Goal: Information Seeking & Learning: Learn about a topic

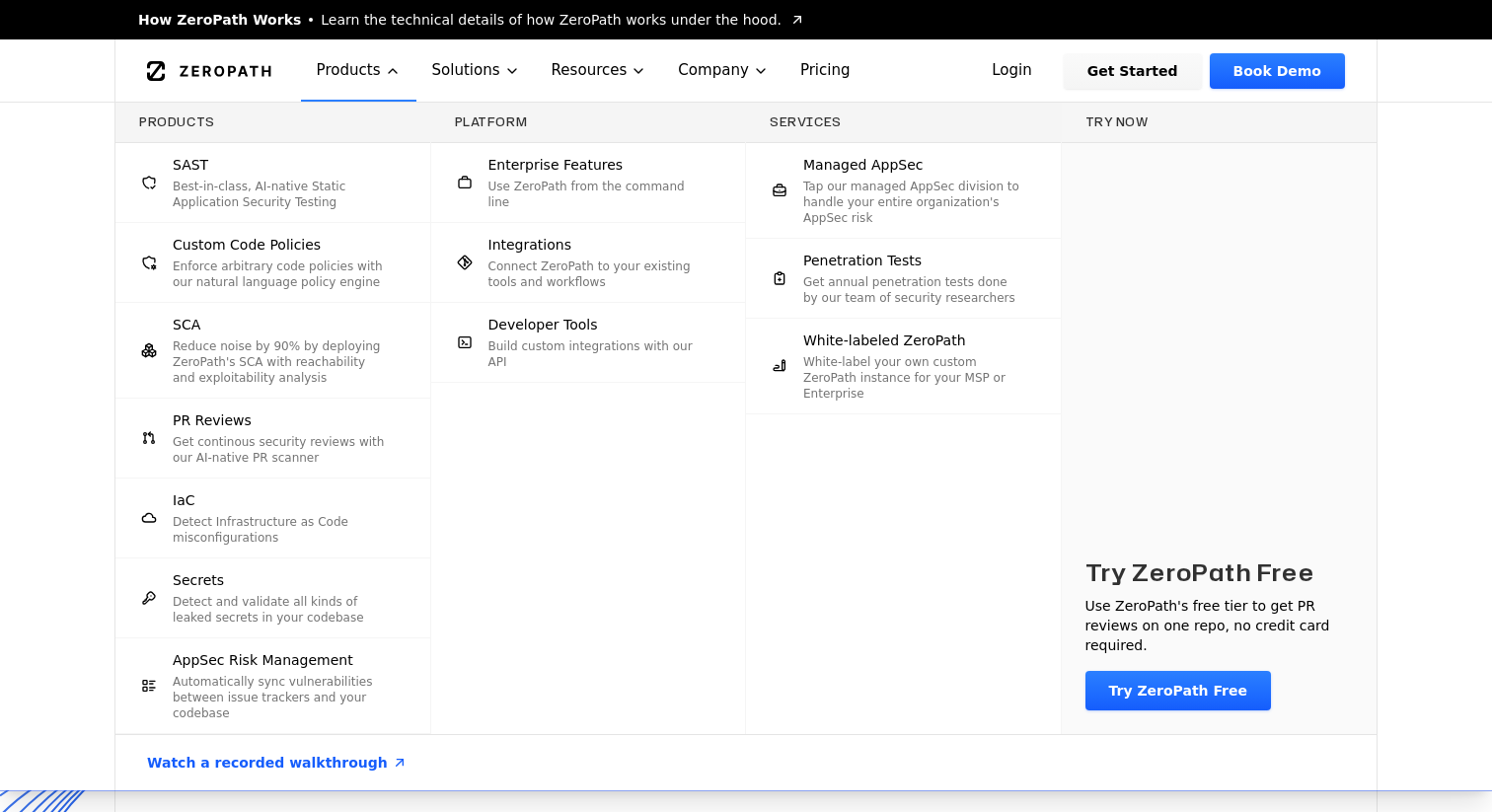
click at [308, 181] on p "Best-in-class, AI-native Static Application Security Testing" at bounding box center [281, 195] width 218 height 32
click at [332, 187] on p "Best-in-class, AI-native Static Application Security Testing" at bounding box center [281, 195] width 218 height 32
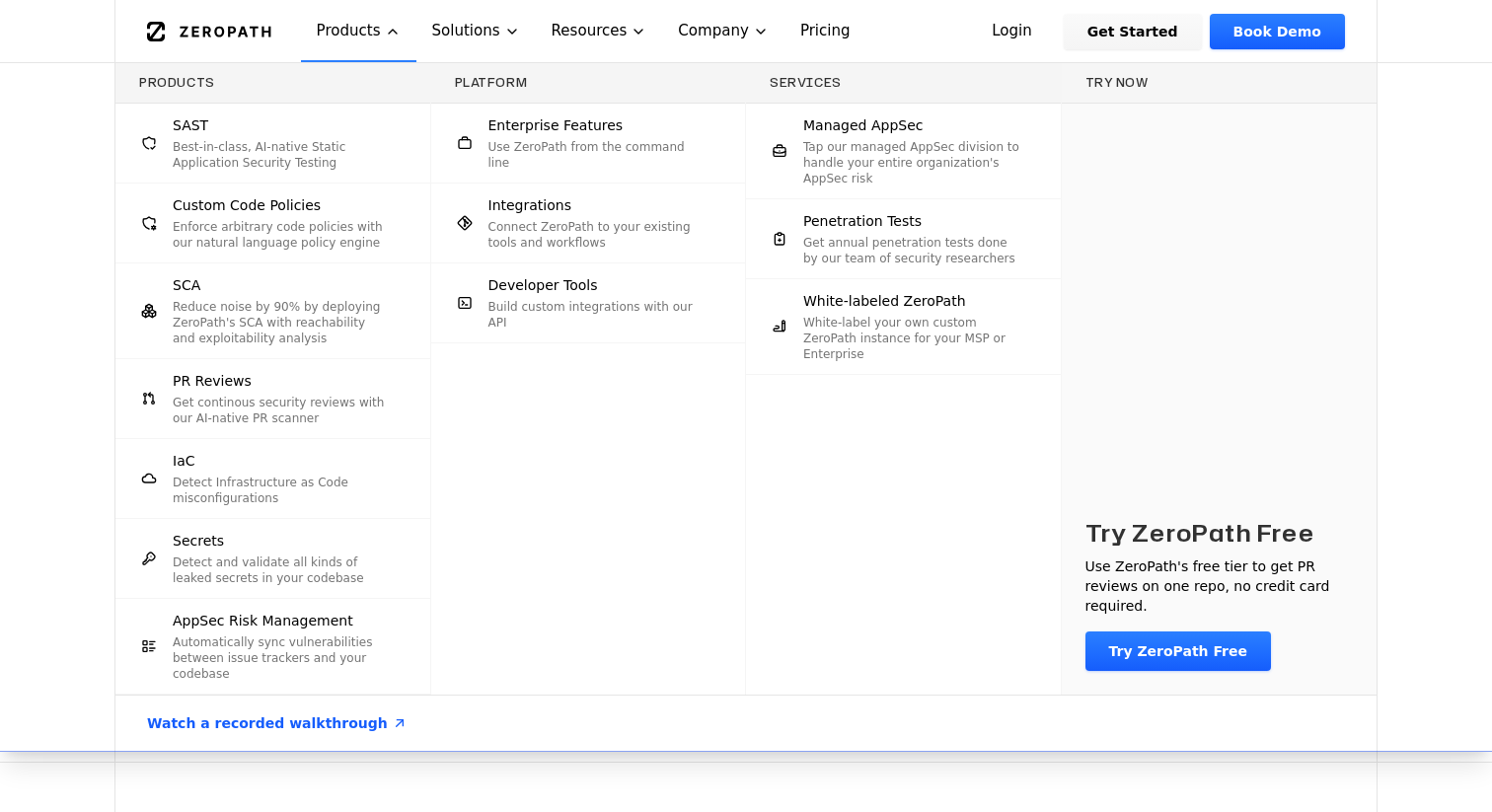
scroll to position [1169, 0]
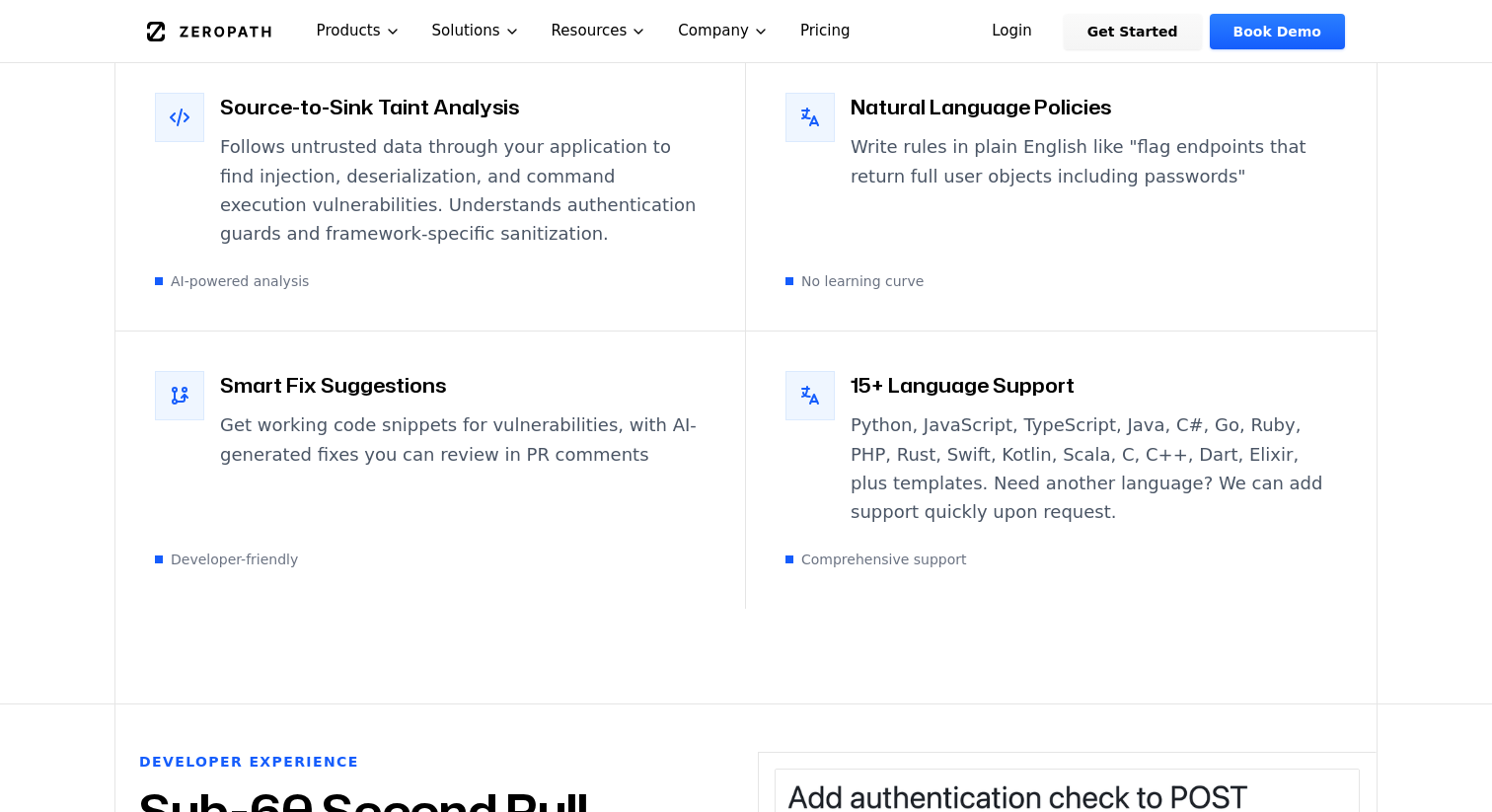
scroll to position [3639, 0]
click at [1189, 35] on link "Get Started" at bounding box center [1133, 32] width 138 height 36
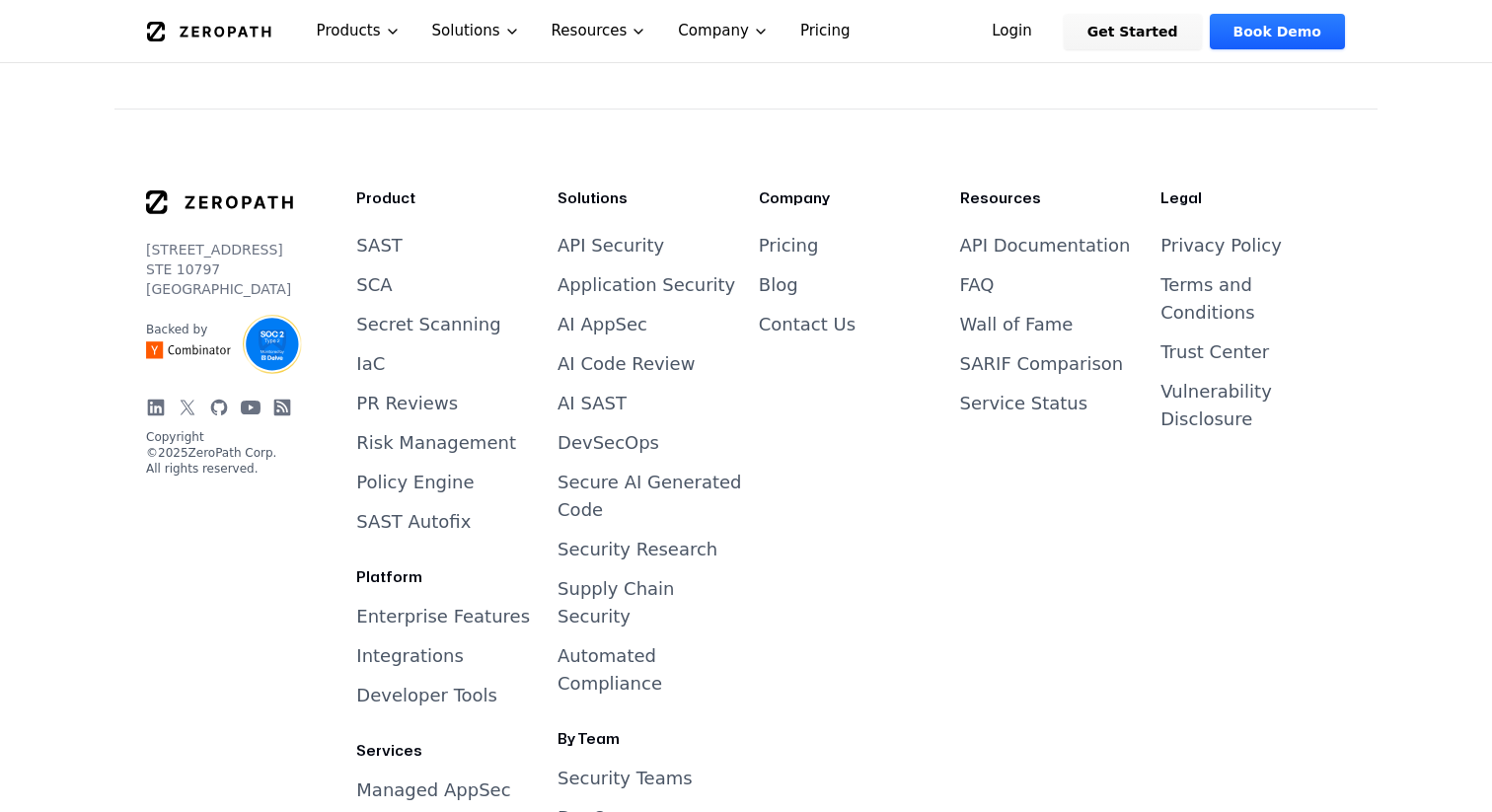
scroll to position [5507, 0]
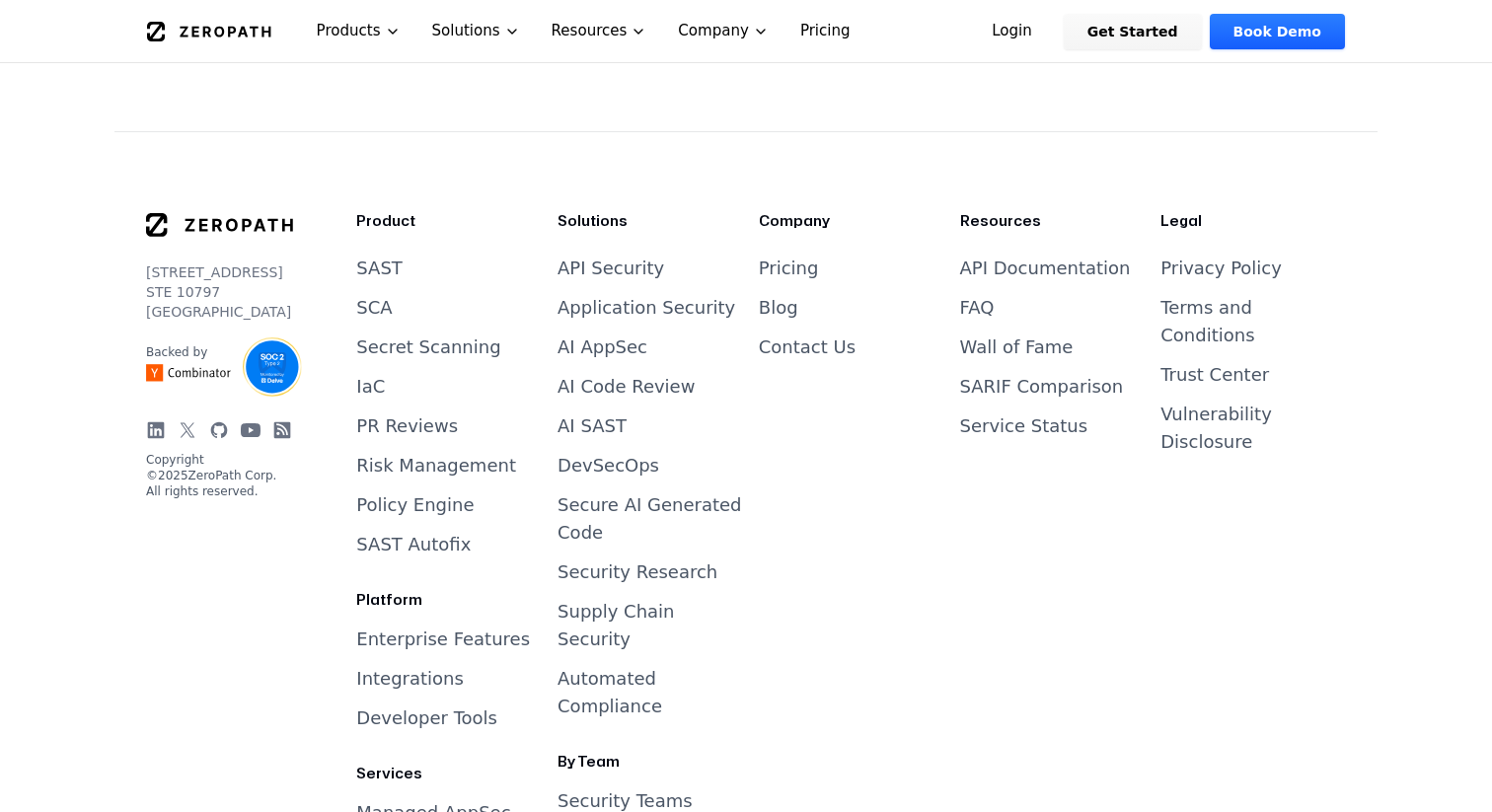
click at [422, 534] on link "SAST Autofix" at bounding box center [413, 544] width 115 height 21
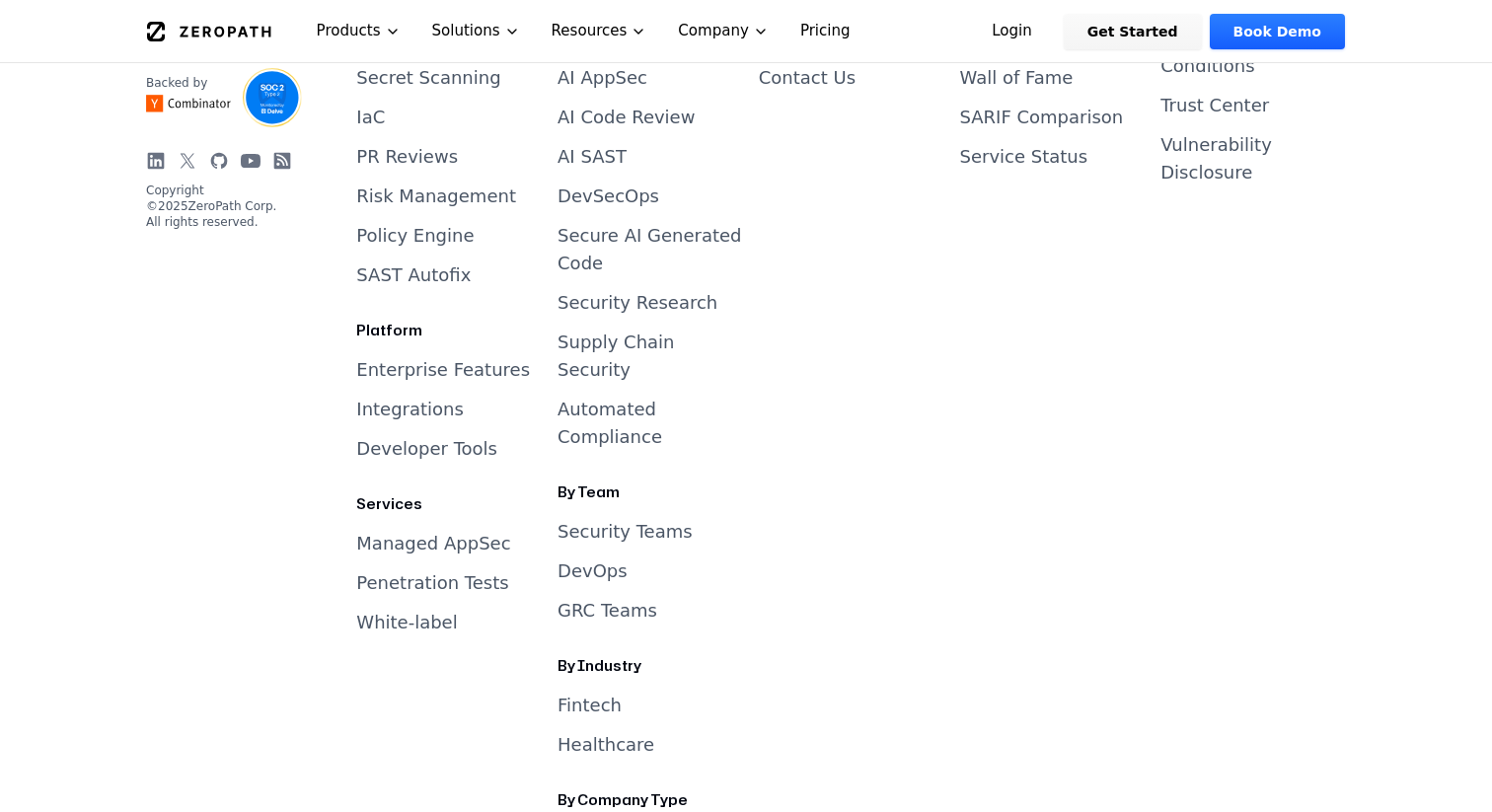
scroll to position [3266, 0]
